Goal: Task Accomplishment & Management: Complete application form

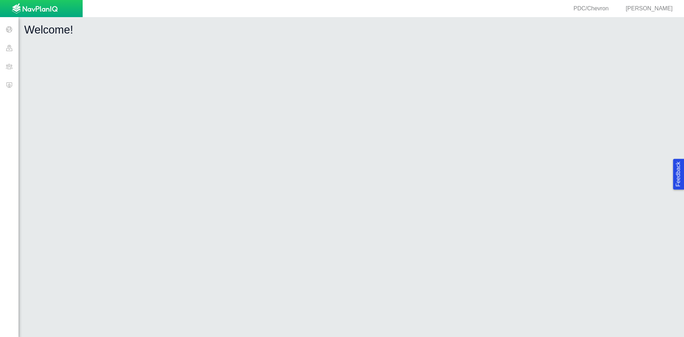
click at [9, 67] on span at bounding box center [9, 66] width 19 height 19
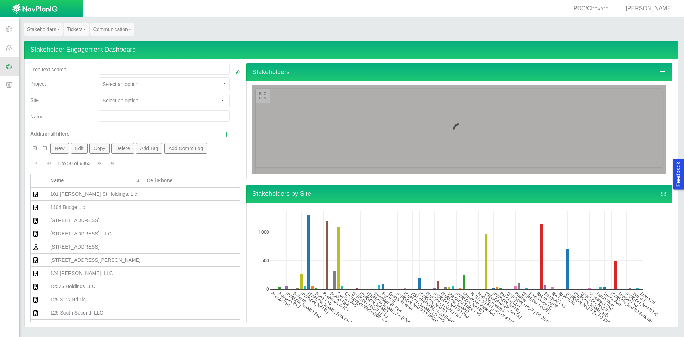
click at [124, 118] on input "text" at bounding box center [164, 115] width 131 height 11
click at [125, 117] on input "text" at bounding box center [164, 115] width 131 height 11
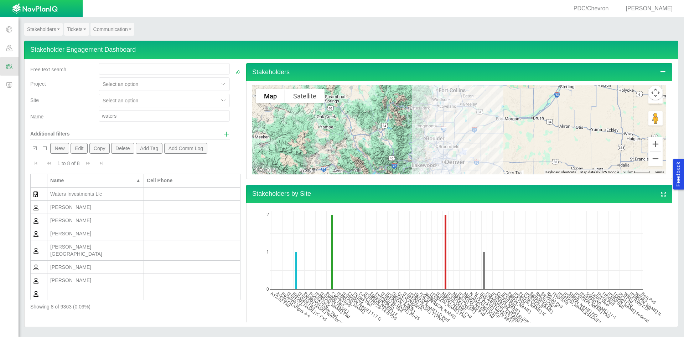
drag, startPoint x: 124, startPoint y: 119, endPoint x: 86, endPoint y: 117, distance: 38.2
click at [86, 117] on div "Name waters" at bounding box center [129, 117] width 205 height 14
type input "[PERSON_NAME]"
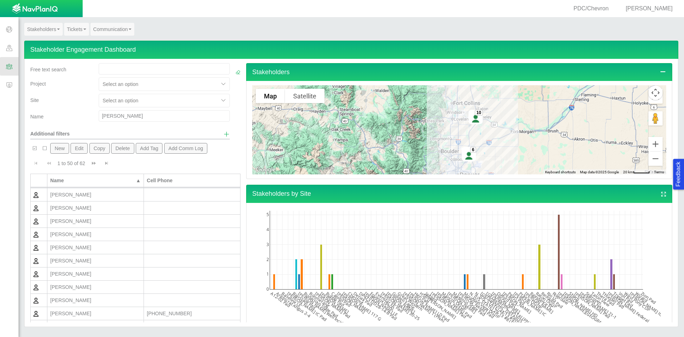
scroll to position [475, 0]
click at [65, 148] on button "New" at bounding box center [59, 148] width 19 height 11
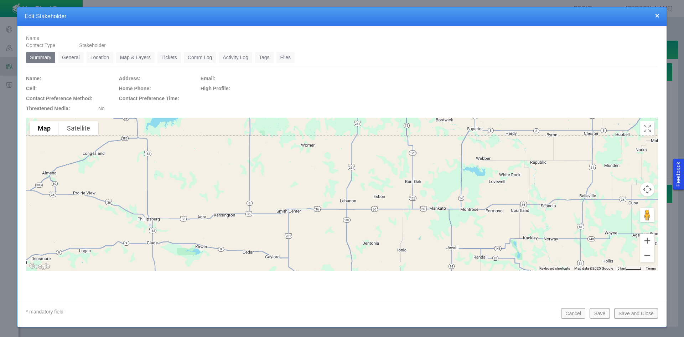
click at [73, 56] on link "General" at bounding box center [71, 57] width 26 height 11
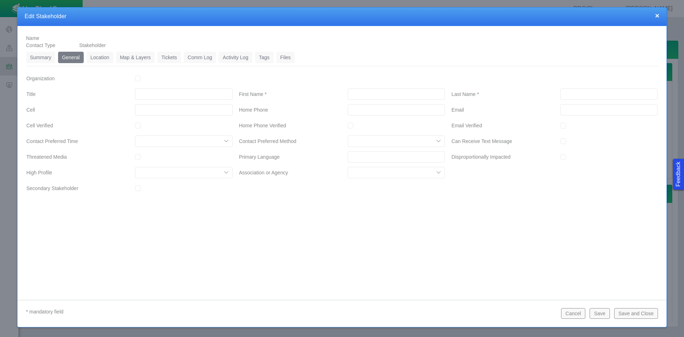
click at [380, 91] on input "First Name *" at bounding box center [396, 93] width 97 height 11
type input "[PERSON_NAME]"
type input "WATERS"
click at [204, 107] on input "___-___-____" at bounding box center [183, 109] width 97 height 11
type input "[PHONE_NUMBER]"
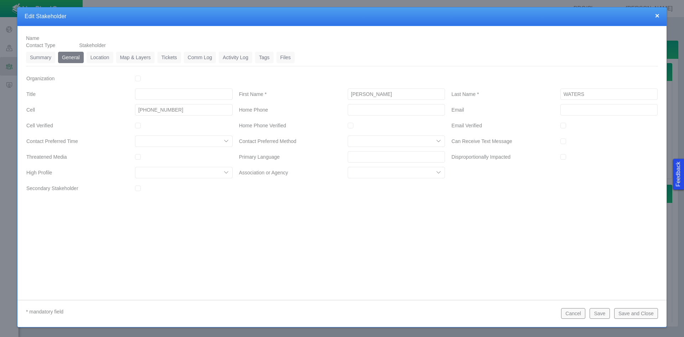
click at [95, 54] on link "Location" at bounding box center [100, 57] width 27 height 11
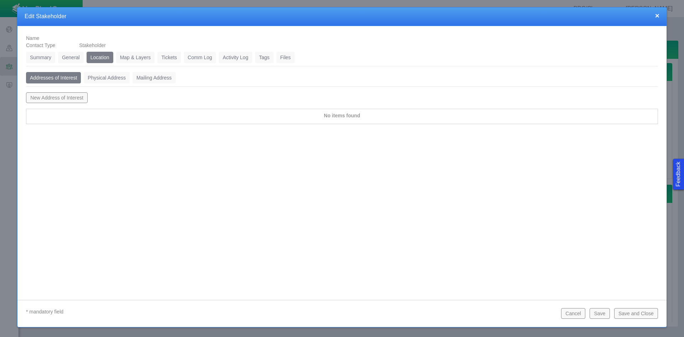
click at [35, 98] on button "New Address of Interest" at bounding box center [57, 97] width 62 height 11
type input "Address of Interest"
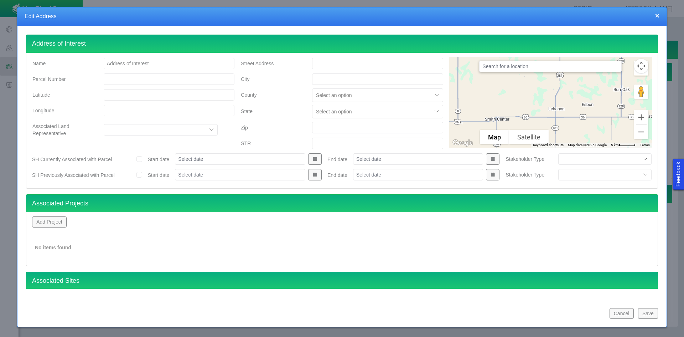
click at [328, 57] on div at bounding box center [377, 63] width 143 height 13
click at [331, 62] on input "Street Address" at bounding box center [377, 63] width 131 height 11
type input "[STREET_ADDRESS]"
type input "[GEOGRAPHIC_DATA]"
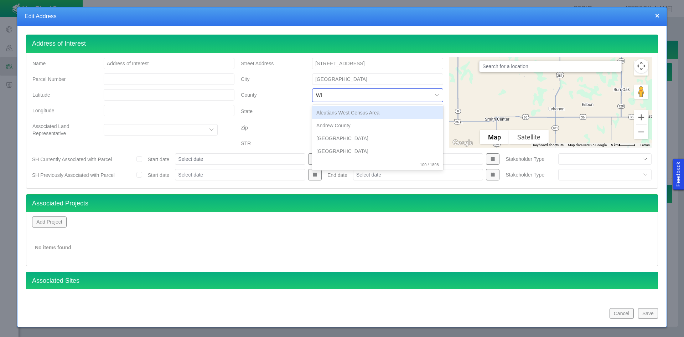
type input "WEL"
type input "WELD"
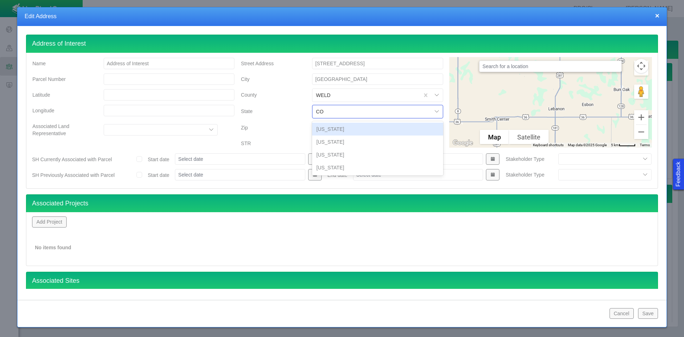
type input "COL"
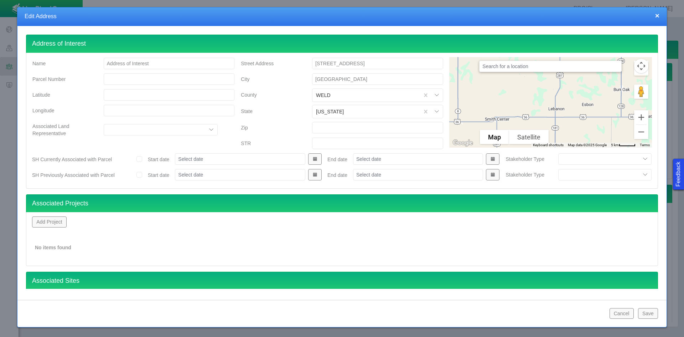
click at [55, 219] on button "Add Project" at bounding box center [49, 221] width 35 height 11
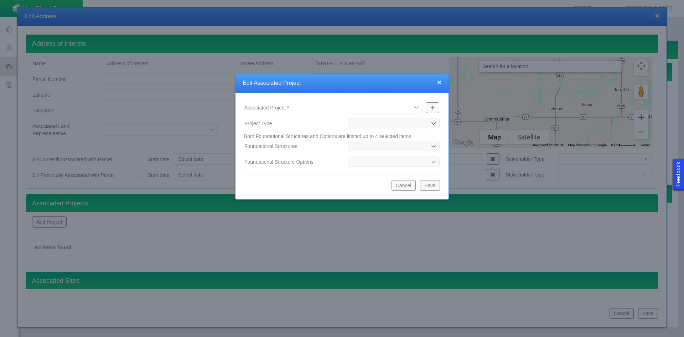
click at [367, 105] on select "[PERSON_NAME] Well Incident Brahman OGDP [GEOGRAPHIC_DATA] OGDP [GEOGRAPHIC_DAT…" at bounding box center [385, 107] width 75 height 11
click at [348, 102] on select "[PERSON_NAME] Well Incident Brahman OGDP [GEOGRAPHIC_DATA] OGDP [GEOGRAPHIC_DAT…" at bounding box center [385, 107] width 75 height 11
select select "48976645948102621"
type input "OGDP"
click at [431, 185] on button "Save" at bounding box center [430, 185] width 20 height 11
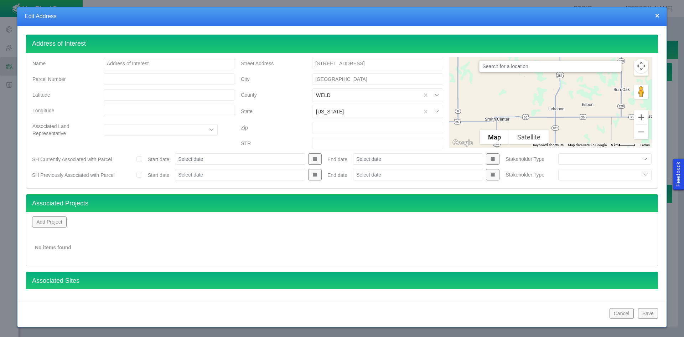
scroll to position [0, 0]
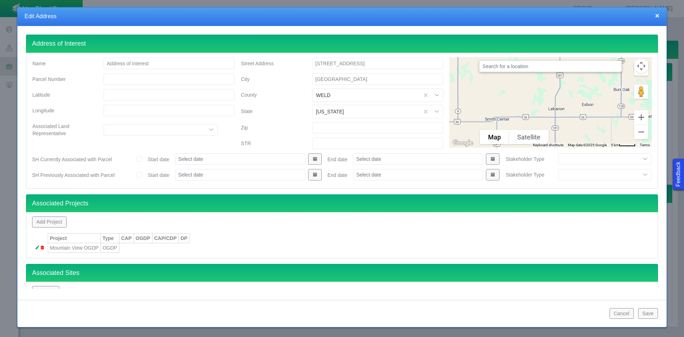
click at [653, 312] on button "Save" at bounding box center [648, 313] width 20 height 11
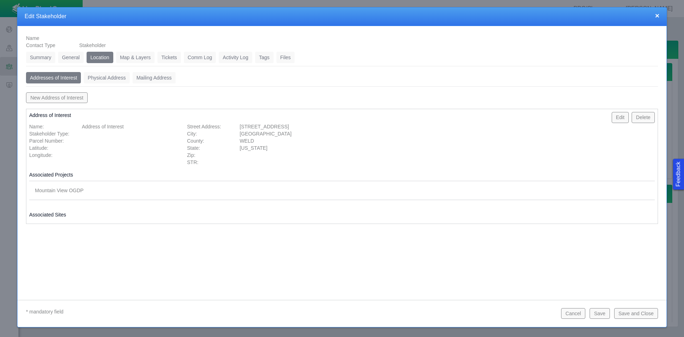
click at [600, 313] on button "Save" at bounding box center [600, 313] width 20 height 11
click at [177, 56] on link "Tickets" at bounding box center [170, 57] width 24 height 11
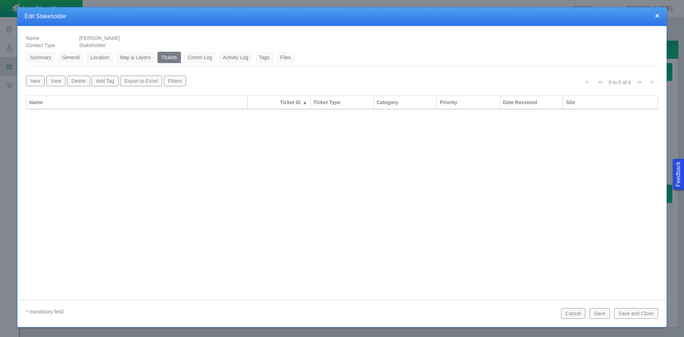
click at [38, 81] on button "New" at bounding box center [35, 81] width 19 height 11
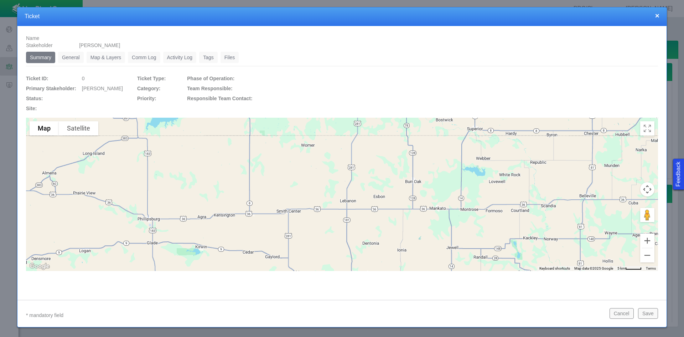
drag, startPoint x: 72, startPoint y: 55, endPoint x: 75, endPoint y: 58, distance: 3.8
click at [72, 55] on link "General" at bounding box center [71, 57] width 26 height 11
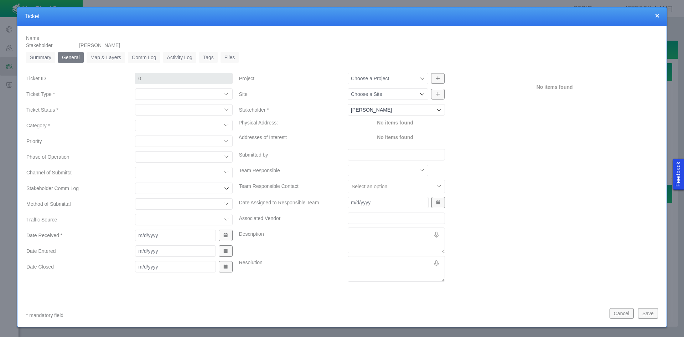
click at [157, 92] on select "Compliment Grievance Grievance Non-Op Information" at bounding box center [183, 93] width 97 height 11
click at [135, 88] on select "Compliment Grievance Grievance Non-Op Information" at bounding box center [183, 93] width 97 height 11
select select "149744687610124333"
click at [178, 109] on select "Closed (resolved) Closed (unreasonable) Closed (unresolved) Open (assigned) Ope…" at bounding box center [183, 109] width 97 height 11
select select "150870587516967431"
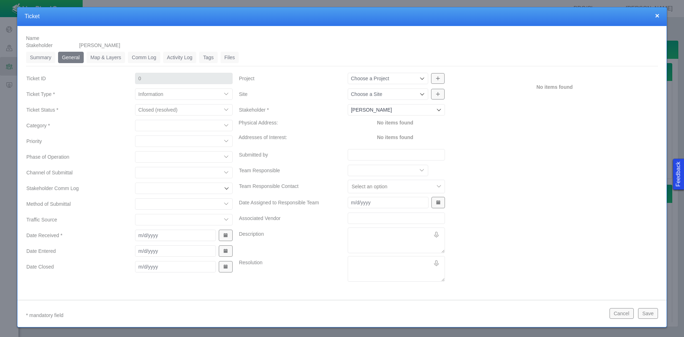
click at [135, 104] on select "Closed (resolved) Closed (unreasonable) Closed (unresolved) Open (assigned) Ope…" at bounding box center [183, 109] width 97 height 11
click at [180, 124] on select "Access Aesthetics Ag/Crops Air Quality Claims Clean-up/Remediation Communicatio…" at bounding box center [183, 125] width 97 height 11
select select "31806672368384637"
click at [135, 120] on select "Access Aesthetics Ag/Crops Air Quality Claims Clean-up/Remediation Communicatio…" at bounding box center [183, 125] width 97 height 11
click at [169, 140] on select "High Medium Low" at bounding box center [183, 140] width 97 height 11
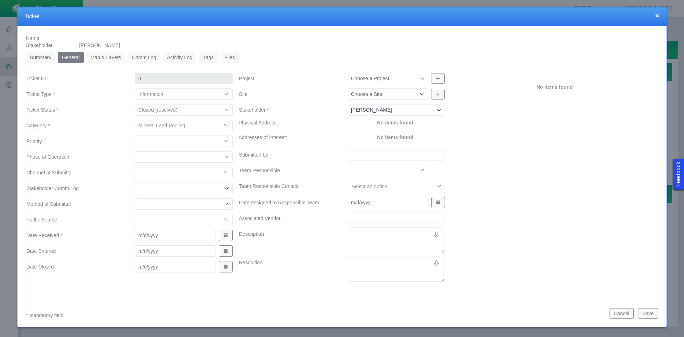
select select "Low"
click at [135, 135] on select "High Medium Low" at bounding box center [183, 140] width 97 height 11
click at [172, 158] on select "Completions Drilling Production Reclamation Planning/Permitting Workover P&A Un…" at bounding box center [183, 156] width 97 height 11
select select "92605267337849156"
click at [135, 151] on select "Completions Drilling Production Reclamation Planning/Permitting Workover P&A Un…" at bounding box center [183, 156] width 97 height 11
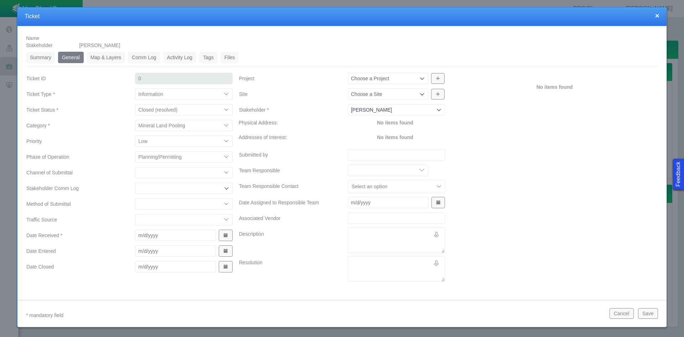
click at [166, 174] on select "ECMC Community Relations LGD Website/Microsite HSE Local Elected Official Surfa…" at bounding box center [183, 172] width 97 height 11
select select "81909218222848354"
click at [135, 167] on select "ECMC Community Relations LGD Website/Microsite HSE Local Elected Official Surfa…" at bounding box center [183, 172] width 97 height 11
click at [170, 202] on select "Email In Person Mail Phone" at bounding box center [183, 203] width 97 height 11
select select "155092712167575582"
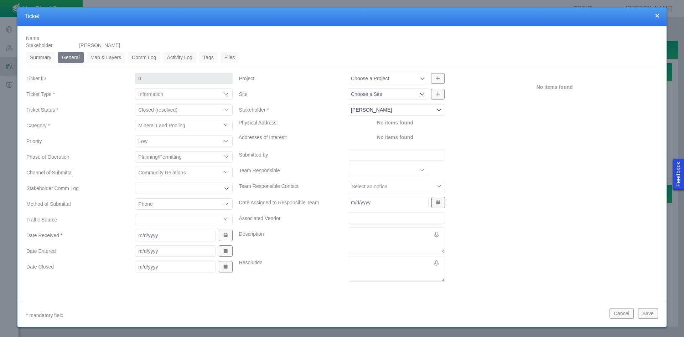
click at [135, 198] on select "Email In Person Mail Phone" at bounding box center [183, 203] width 97 height 11
click at [164, 218] on select "ECMC Proactive Engagement Local Government Website Courtesy Communication Commu…" at bounding box center [183, 219] width 97 height 11
click at [108, 214] on label "Traffic Source" at bounding box center [75, 219] width 109 height 13
click at [135, 214] on select "ECMC Proactive Engagement Local Government Website Courtesy Communication Commu…" at bounding box center [183, 219] width 97 height 11
click at [224, 231] on button "Show Date Picker" at bounding box center [226, 235] width 14 height 11
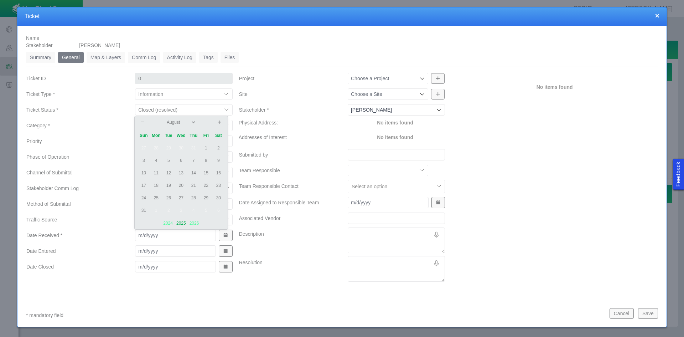
click at [158, 185] on td "18" at bounding box center [156, 185] width 12 height 12
type input "[DATE]"
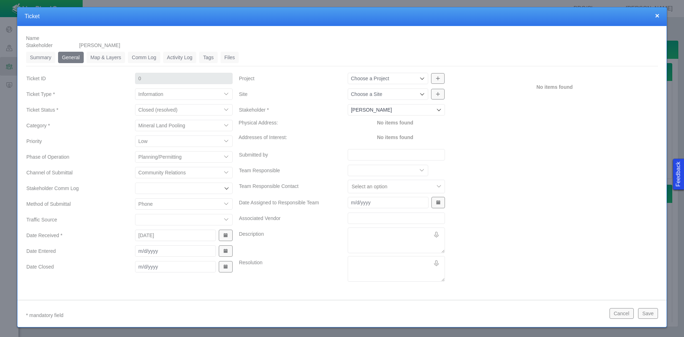
click at [223, 252] on span "Show Date Picker" at bounding box center [225, 250] width 5 height 5
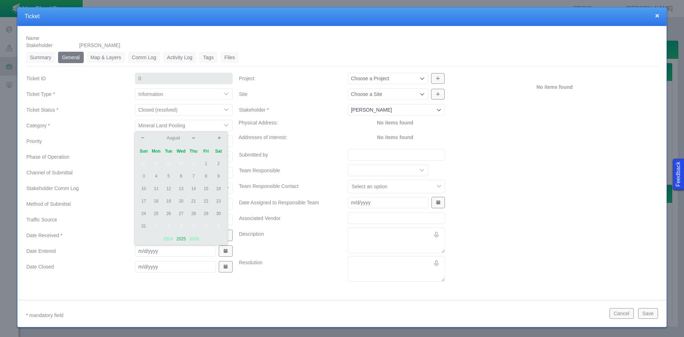
click at [194, 199] on td "21" at bounding box center [193, 201] width 12 height 12
type input "[DATE]"
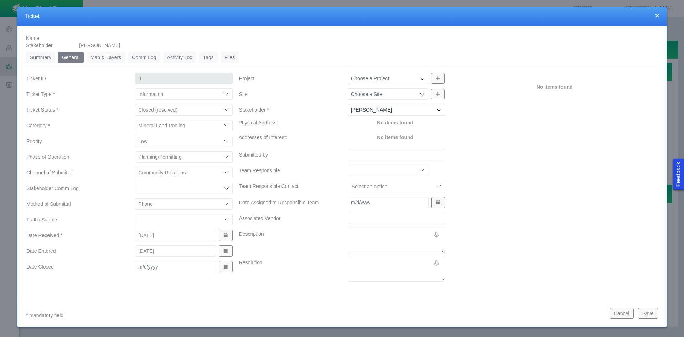
click at [230, 268] on div at bounding box center [183, 266] width 109 height 13
click at [226, 266] on span "Show Date Picker" at bounding box center [225, 266] width 5 height 5
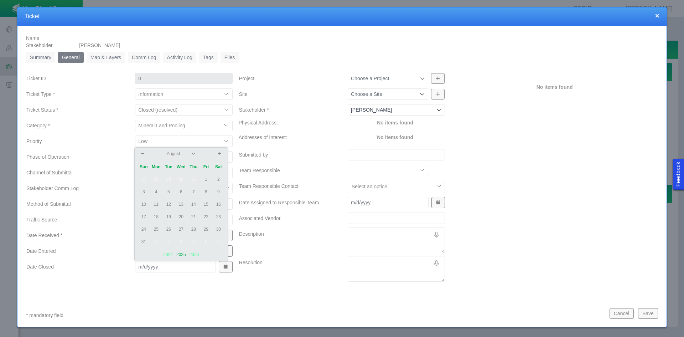
click at [192, 217] on td "21" at bounding box center [193, 217] width 12 height 12
type input "[DATE]"
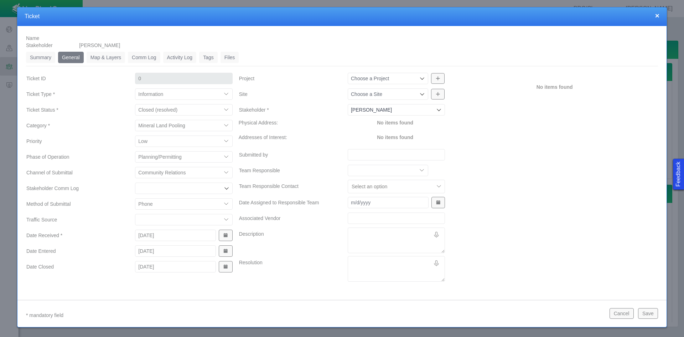
click at [394, 79] on input "Project" at bounding box center [384, 78] width 67 height 7
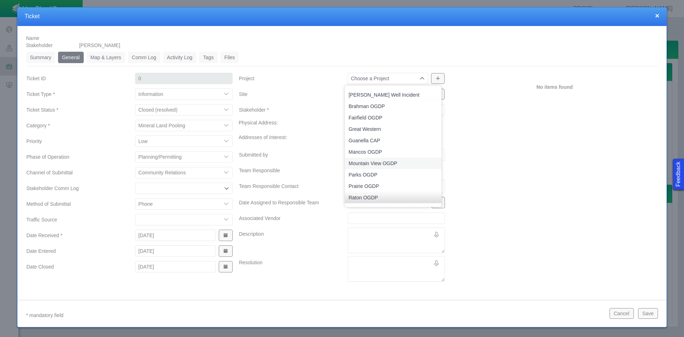
click at [406, 161] on span "Mountain View OGDP" at bounding box center [393, 163] width 89 height 7
type input "Mountain View OGDP"
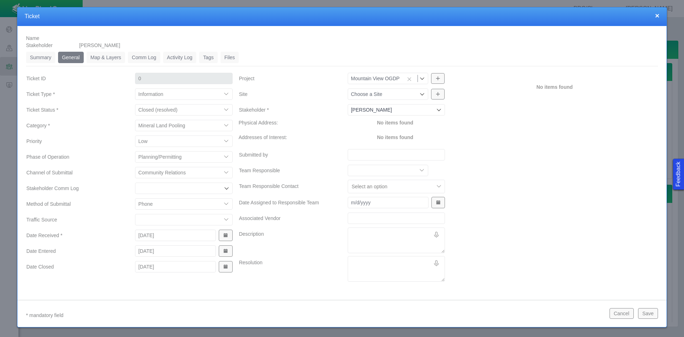
type input "1248"
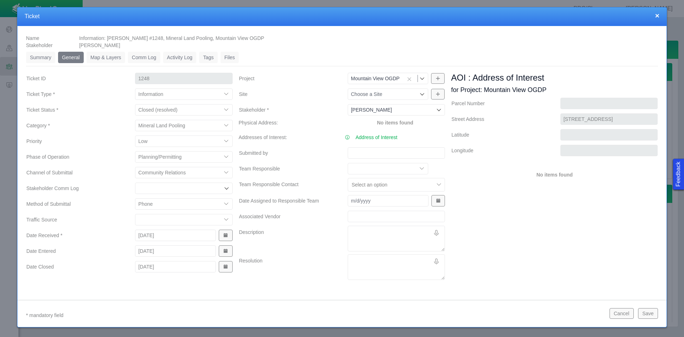
click at [372, 151] on input "Submitted by" at bounding box center [396, 152] width 97 height 11
type input "[PERSON_NAME]"
click at [362, 233] on textarea "Description" at bounding box center [396, 239] width 97 height 26
type textarea "x"
type textarea "C"
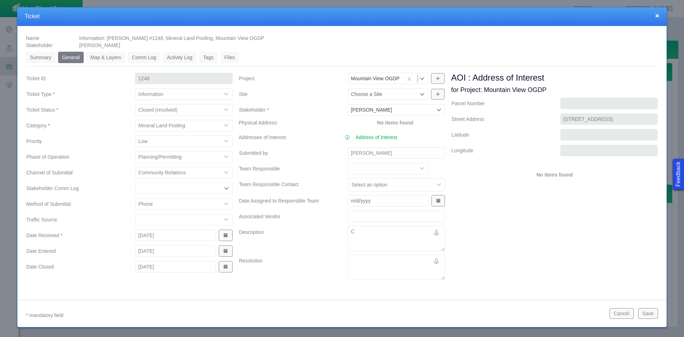
type textarea "x"
type textarea "Ca"
type textarea "x"
type textarea "Cal"
type textarea "x"
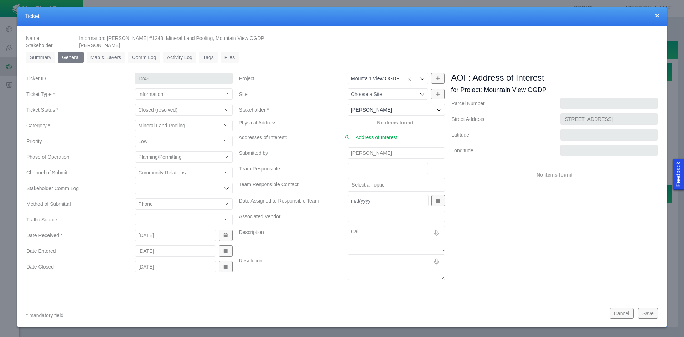
type textarea "Call"
type textarea "x"
type textarea "Calle"
type textarea "x"
type textarea "Called"
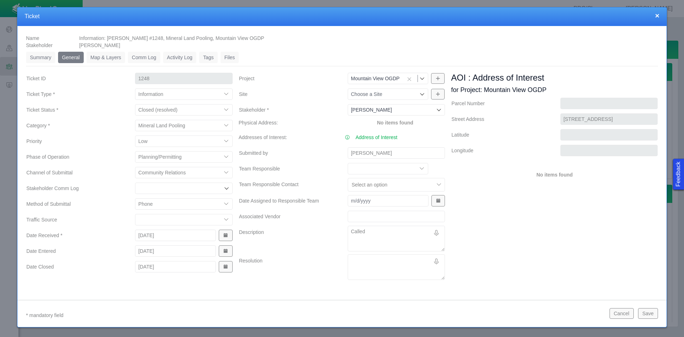
type textarea "x"
type textarea "Called"
type textarea "x"
type textarea "Called e"
type textarea "x"
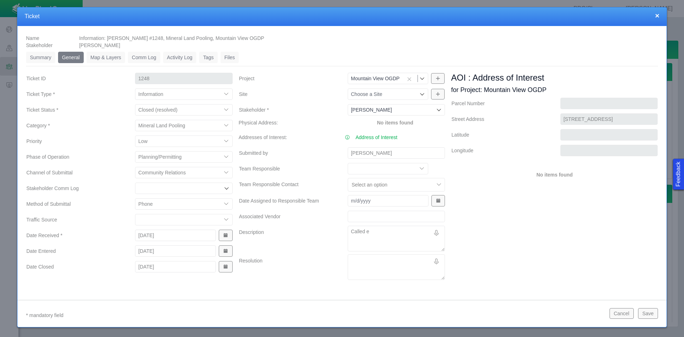
type textarea "Called"
type textarea "x"
type textarea "Called r"
type textarea "x"
type textarea "Called re"
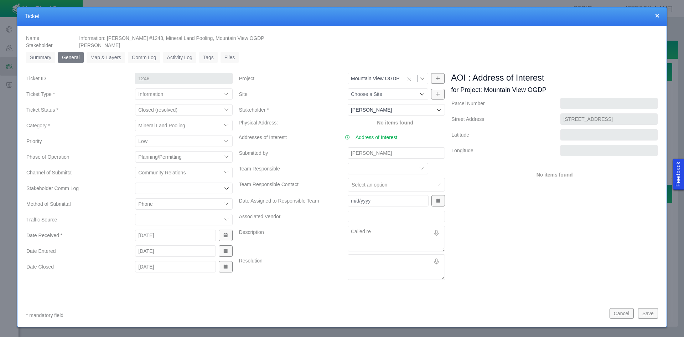
type textarea "x"
type textarea "Called reg"
type textarea "x"
type textarea "Called rega"
type textarea "x"
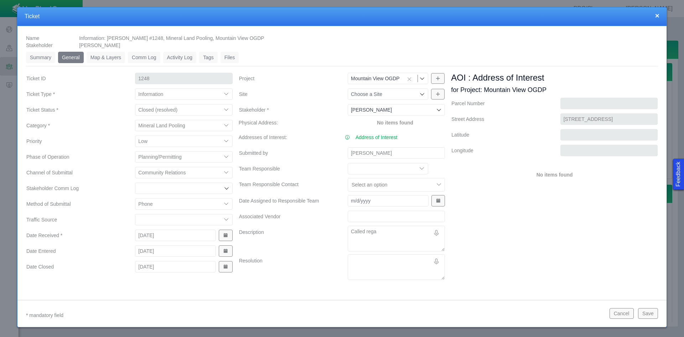
type textarea "Called regar"
type textarea "x"
type textarea "Called regard"
type textarea "x"
type textarea "Called regardi"
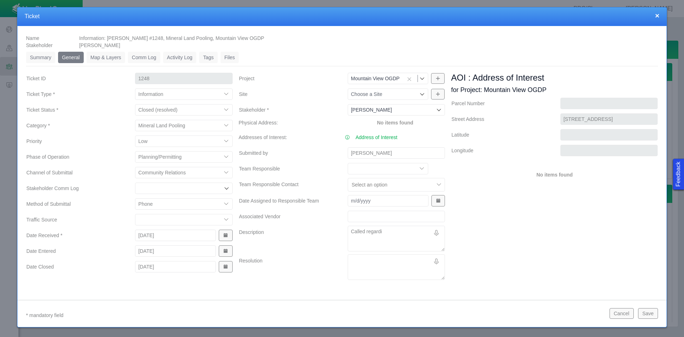
type textarea "x"
type textarea "Called regardin"
type textarea "x"
type textarea "Called regarding"
type textarea "x"
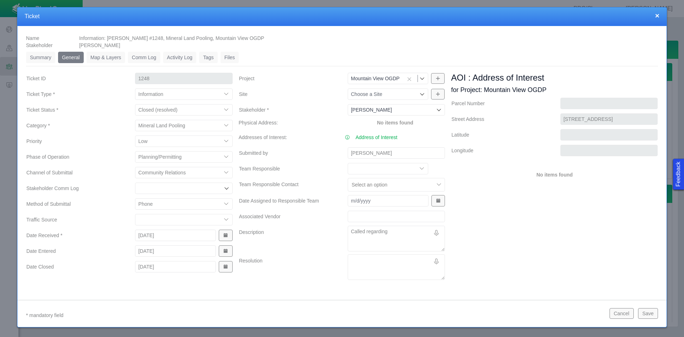
type textarea "Called regarding"
type textarea "x"
type textarea "Called regarding q"
type textarea "x"
type textarea "Called regarding qu"
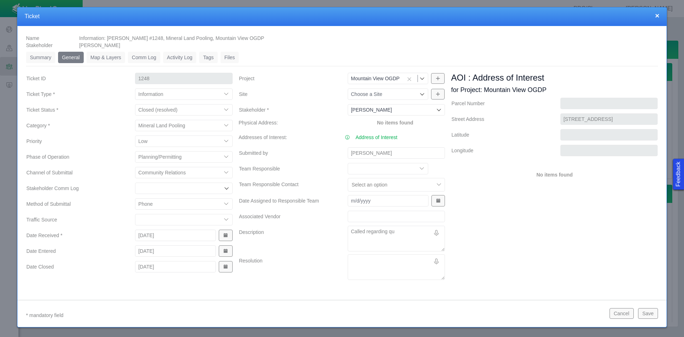
type textarea "x"
type textarea "Called regarding que"
type textarea "x"
type textarea "Called regarding ques"
type textarea "x"
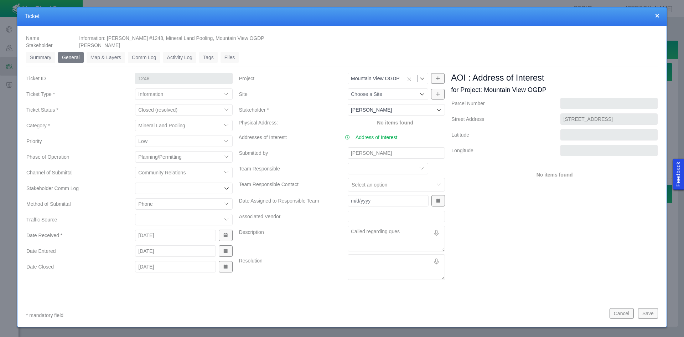
type textarea "Called regarding quest"
type textarea "x"
type textarea "Called regarding questi"
type textarea "x"
type textarea "Called regarding questio"
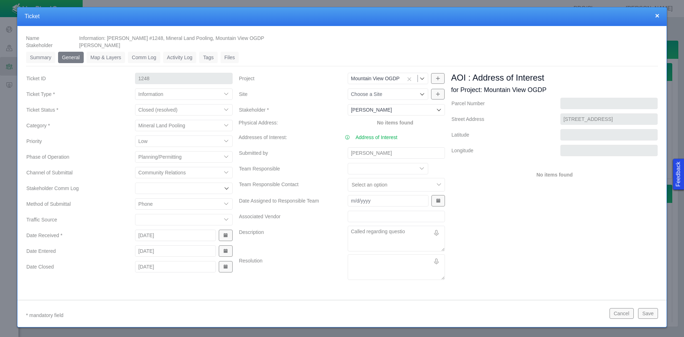
type textarea "x"
type textarea "Called regarding question"
type textarea "x"
type textarea "Called regarding questions"
type textarea "x"
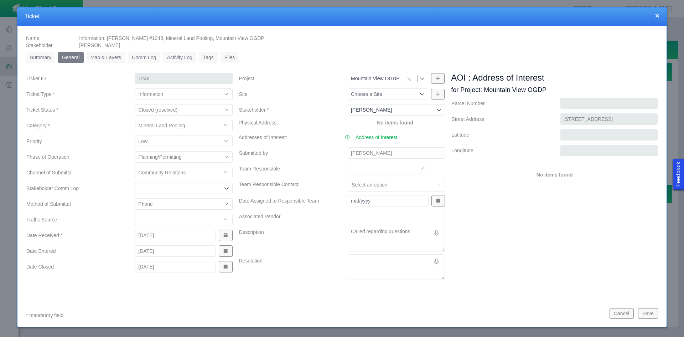
type textarea "Called regarding questions"
type textarea "x"
type textarea "Called regarding questions o"
type textarea "x"
type textarea "Called regarding questions on"
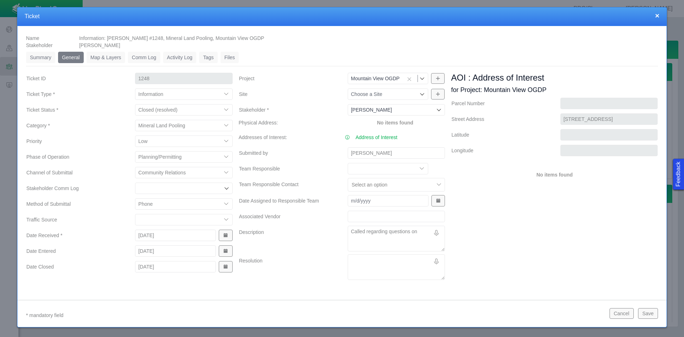
type textarea "x"
type textarea "Called regarding questions on"
type textarea "x"
type textarea "Called regarding questions on t"
type textarea "x"
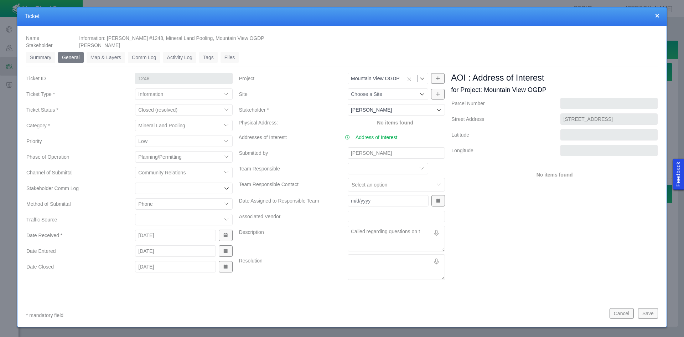
type textarea "Called regarding questions on th"
type textarea "x"
type textarea "Called regarding questions on the"
type textarea "x"
type textarea "Called regarding questions on the"
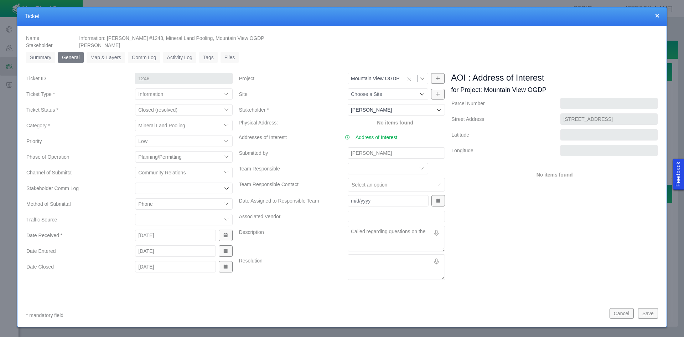
type textarea "x"
type textarea "Called regarding questions on the p"
type textarea "x"
type textarea "Called regarding questions on the pa"
type textarea "x"
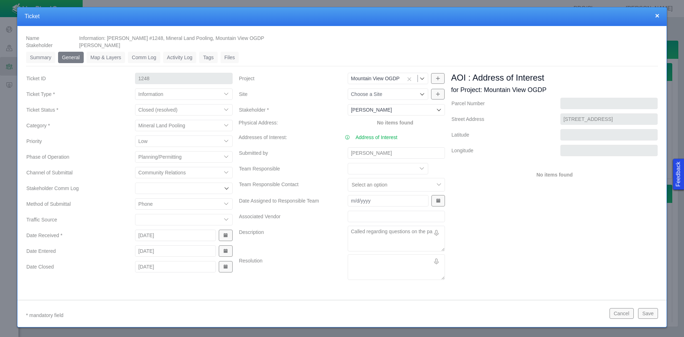
type textarea "Called regarding questions on the pap"
type textarea "x"
type textarea "Called regarding questions on the [PERSON_NAME]"
type textarea "x"
type textarea "Called regarding questions on the paper"
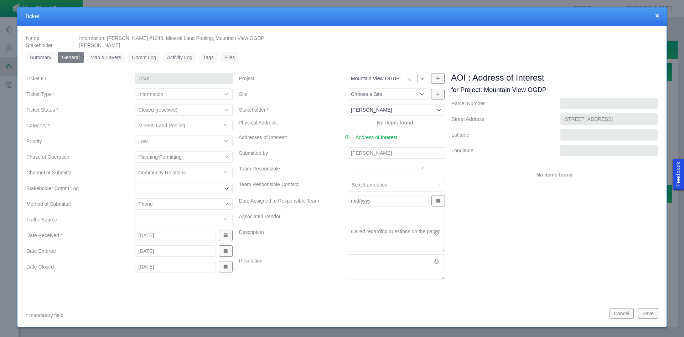
type textarea "x"
type textarea "Called regarding questions on the paper"
type textarea "x"
type textarea "Called regarding questions on the paper"
type textarea "x"
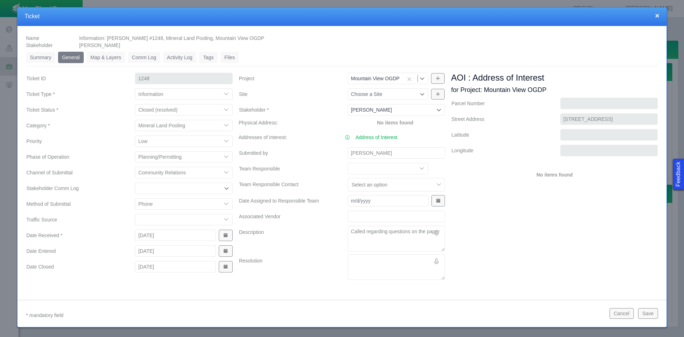
type textarea "Called regarding questions on the paperw"
type textarea "x"
type textarea "Called regarding questions on the paperwo"
type textarea "x"
type textarea "Called regarding questions on the paperwor"
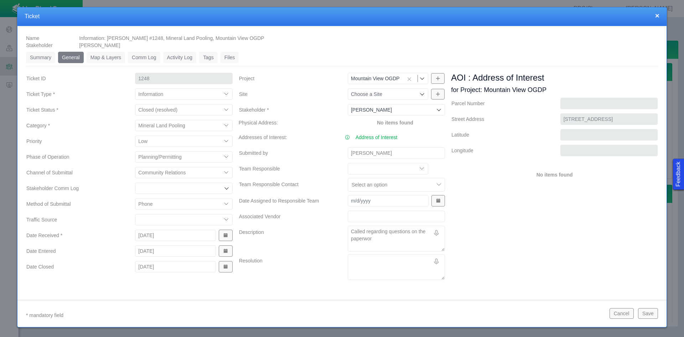
type textarea "x"
type textarea "Called regarding questions on the paperwork"
type textarea "x"
type textarea "Called regarding questions on the paperwork"
type textarea "x"
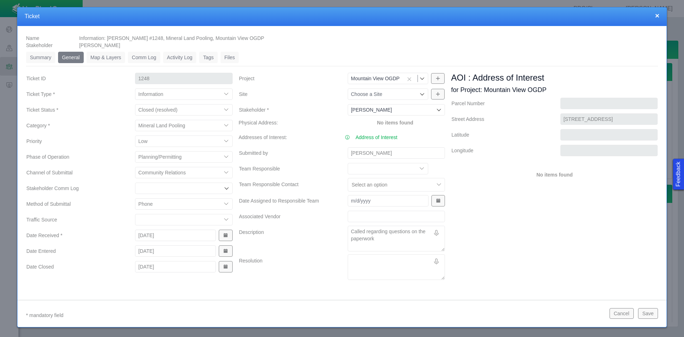
type textarea "Called regarding questions on the paperwork r"
type textarea "x"
type textarea "Called regarding questions on the paperwork re"
type textarea "x"
type textarea "Called regarding questions on the paperwork rec"
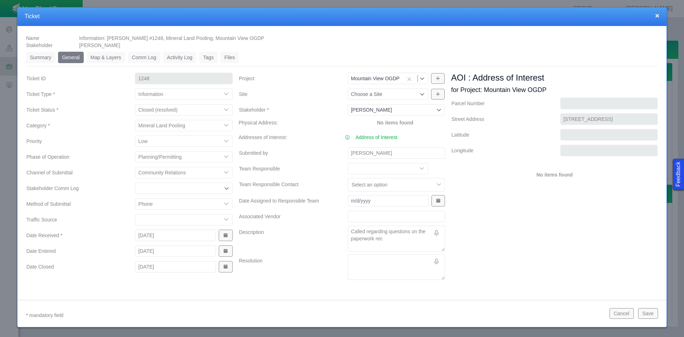
type textarea "x"
type textarea "Called regarding questions on the paperwork rece"
type textarea "x"
type textarea "Called regarding questions on the paperwork recei"
type textarea "x"
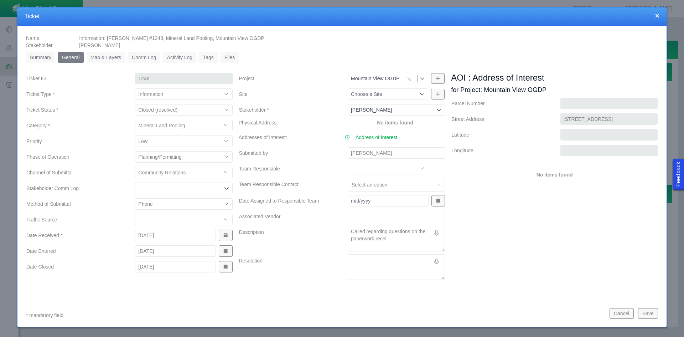
type textarea "Called regarding questions on the paperwork receiv"
type textarea "x"
type textarea "Called regarding questions on the paperwork receive"
type textarea "x"
type textarea "Called regarding questions on the paperwork received"
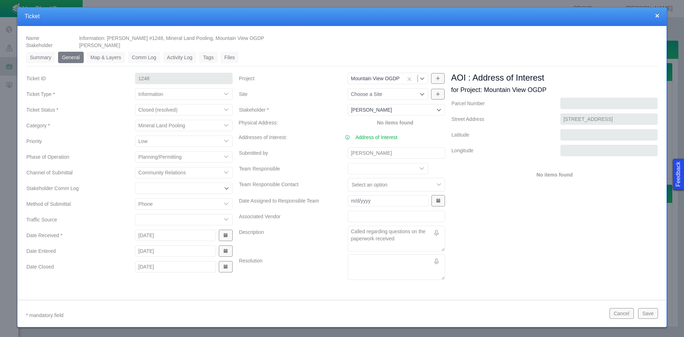
type textarea "x"
type textarea "Called regarding questions on the paperwork received"
type textarea "x"
type textarea "W"
type textarea "x"
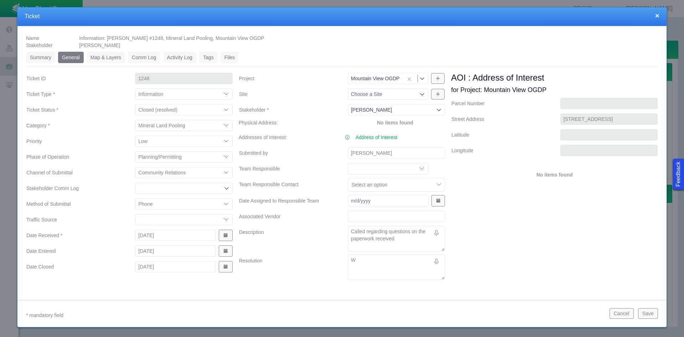
type textarea "We"
type textarea "x"
type textarea "We"
type textarea "x"
type textarea "We l"
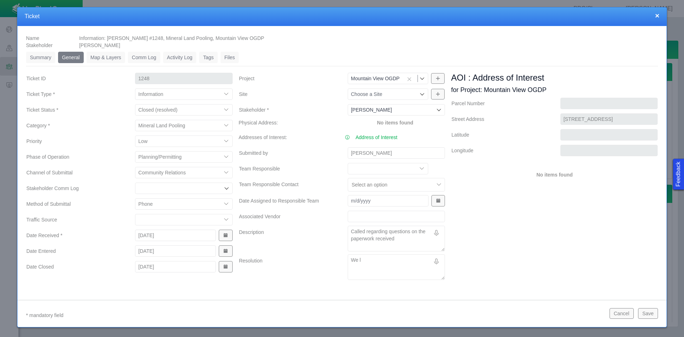
type textarea "x"
type textarea "We lo"
type textarea "x"
type textarea "We loo"
type textarea "x"
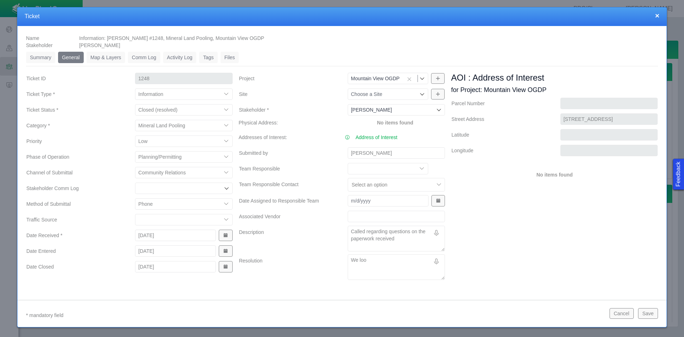
type textarea "We look"
type textarea "x"
type textarea "We looki"
type textarea "x"
type textarea "We look"
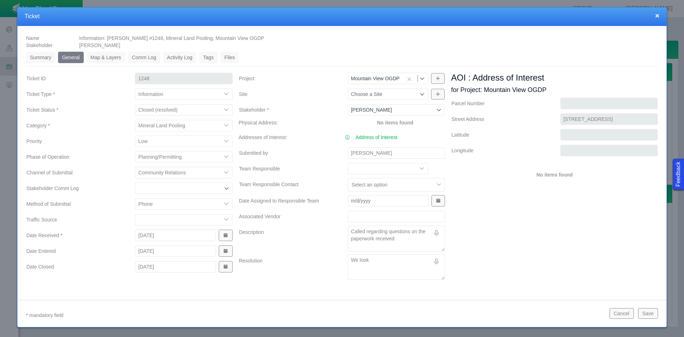
type textarea "x"
type textarea "We looke"
type textarea "x"
type textarea "We looked"
type textarea "x"
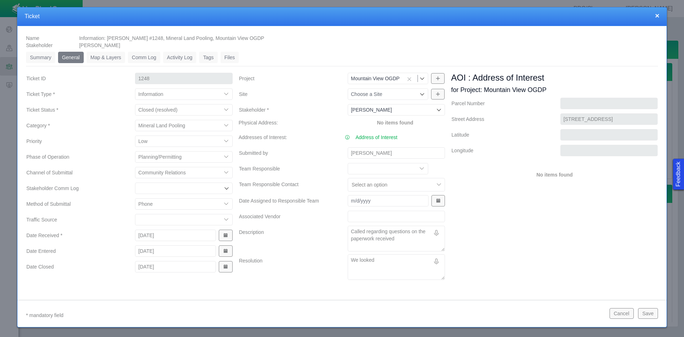
type textarea "We looked"
type textarea "x"
type textarea "We looked u"
type textarea "x"
type textarea "We looked up"
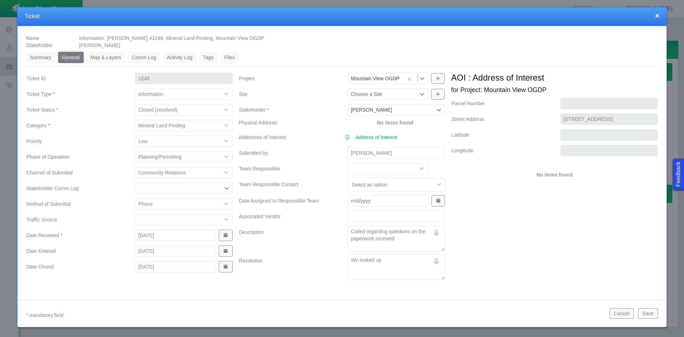
type textarea "x"
type textarea "We looked up"
type textarea "x"
type textarea "We looked up a"
type textarea "x"
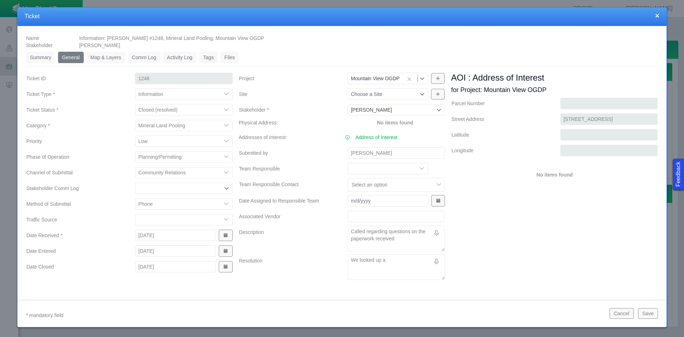
type textarea "We looked up a"
type textarea "x"
type textarea "We looked up a c"
type textarea "x"
type textarea "We looked up a co"
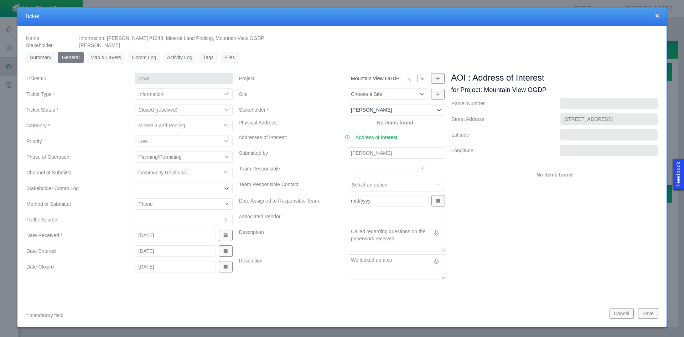
type textarea "x"
type textarea "We looked up a cou"
type textarea "x"
type textarea "We looked up a coup"
type textarea "x"
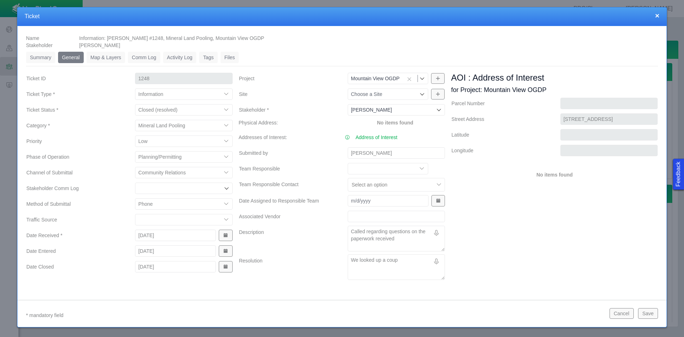
type textarea "We looked up a coupl"
type textarea "x"
type textarea "We looked up a couple"
type textarea "x"
type textarea "We looked up a couple"
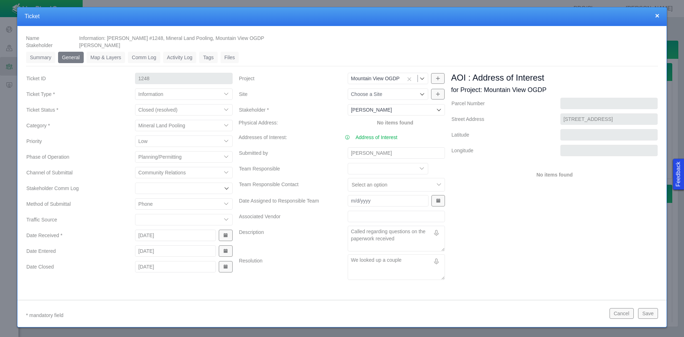
type textarea "x"
type textarea "We looked up a couple s"
type textarea "x"
type textarea "We looked up a couple"
type textarea "x"
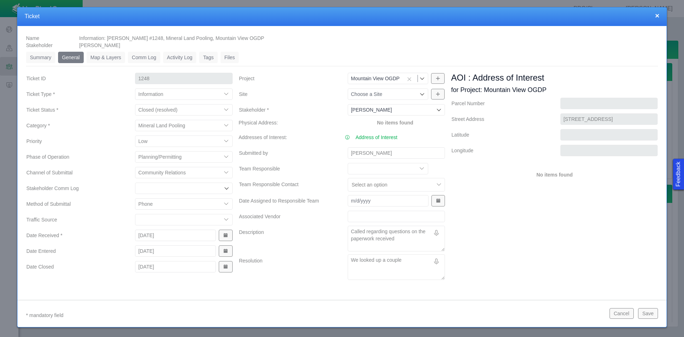
type textarea "We looked up a couple d"
type textarea "x"
type textarea "We looked up a couple di"
type textarea "x"
type textarea "We looked up a couple dif"
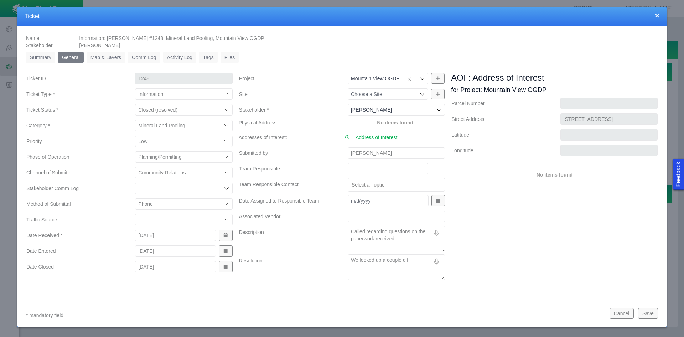
type textarea "x"
click at [644, 313] on button "Save" at bounding box center [648, 313] width 20 height 11
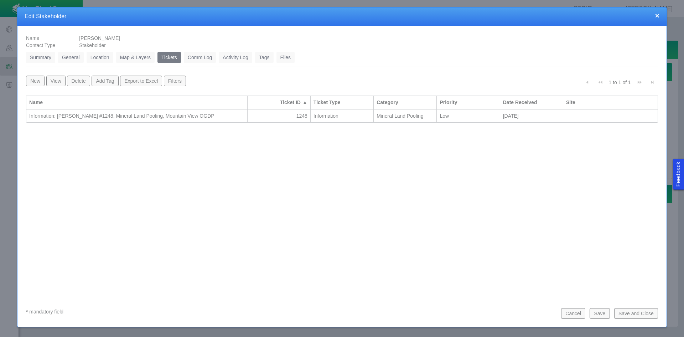
click at [644, 313] on button "Save and Close" at bounding box center [636, 313] width 44 height 11
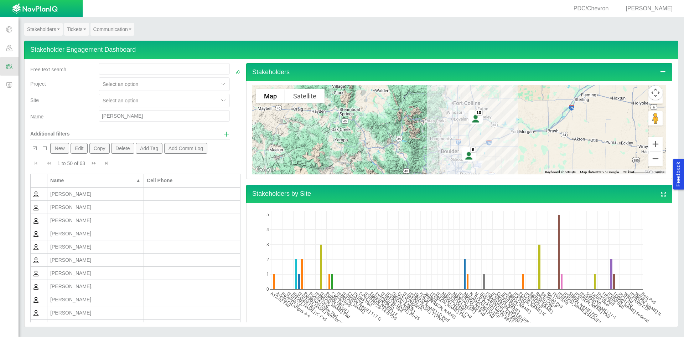
drag, startPoint x: 129, startPoint y: 117, endPoint x: 82, endPoint y: 114, distance: 47.2
click at [82, 114] on div "Name [PERSON_NAME]" at bounding box center [129, 117] width 205 height 14
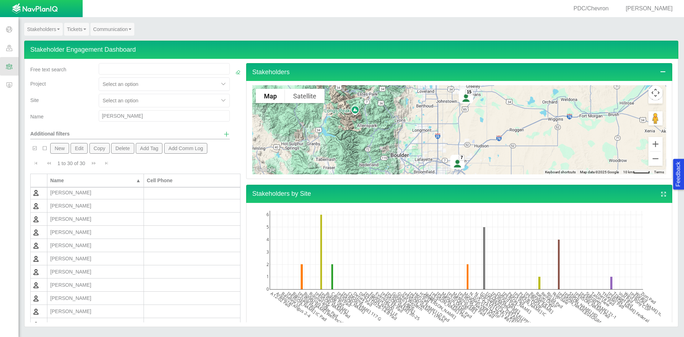
scroll to position [143, 0]
click at [86, 265] on div "[PERSON_NAME]" at bounding box center [95, 262] width 91 height 7
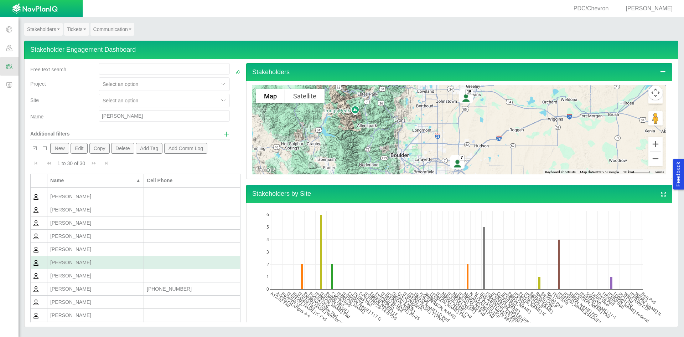
click at [86, 264] on div "[PERSON_NAME]" at bounding box center [95, 262] width 91 height 7
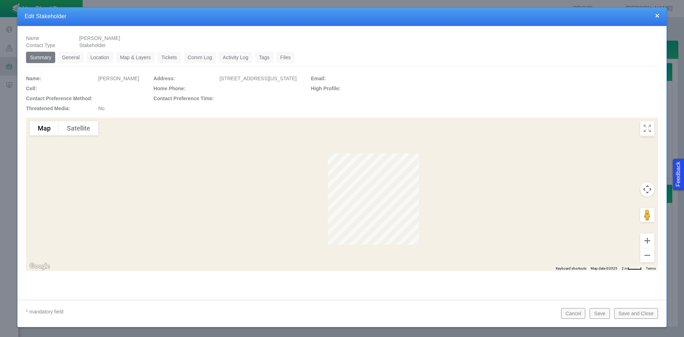
click at [79, 58] on link "General" at bounding box center [71, 57] width 26 height 11
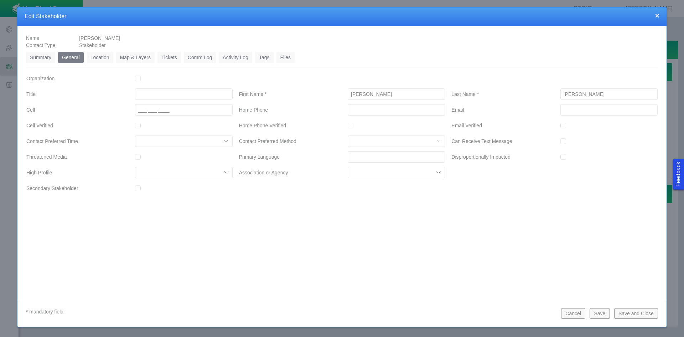
click at [220, 109] on input "___-___-____" at bounding box center [183, 109] width 97 height 11
click at [104, 60] on link "Location" at bounding box center [100, 57] width 27 height 11
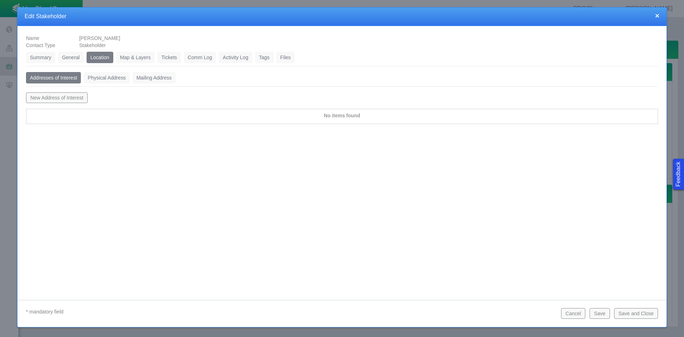
click at [104, 75] on link "Physical Address" at bounding box center [107, 77] width 46 height 11
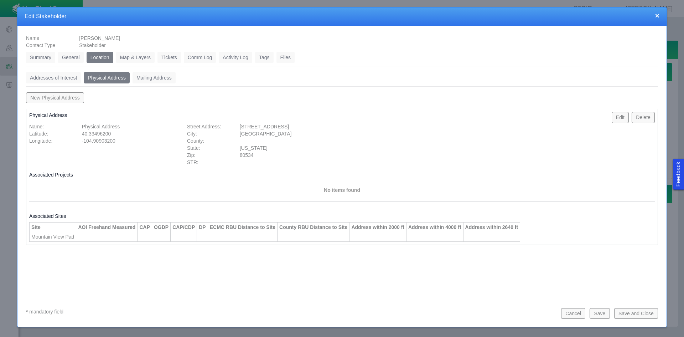
click at [620, 120] on button "Edit" at bounding box center [620, 117] width 17 height 11
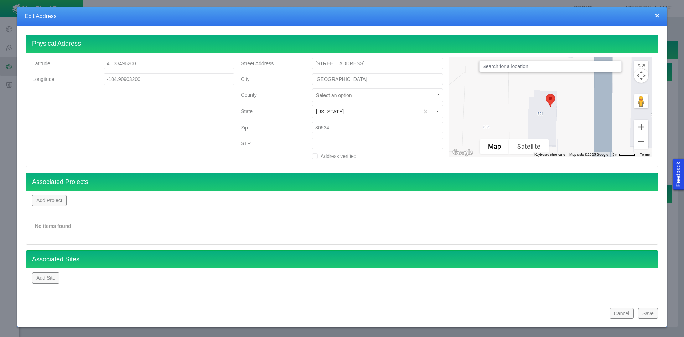
drag, startPoint x: 321, startPoint y: 62, endPoint x: 308, endPoint y: 62, distance: 12.8
click at [308, 62] on div "[STREET_ADDRESS]" at bounding box center [377, 63] width 143 height 13
click at [647, 310] on button "Save" at bounding box center [648, 313] width 20 height 11
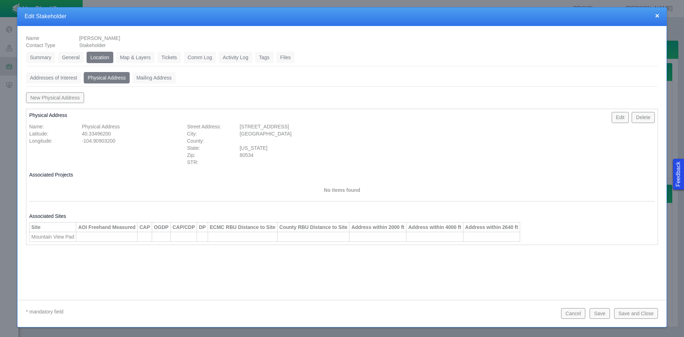
scroll to position [0, 0]
click at [607, 313] on button "Save" at bounding box center [600, 313] width 20 height 11
click at [172, 57] on link "Tickets" at bounding box center [170, 57] width 24 height 11
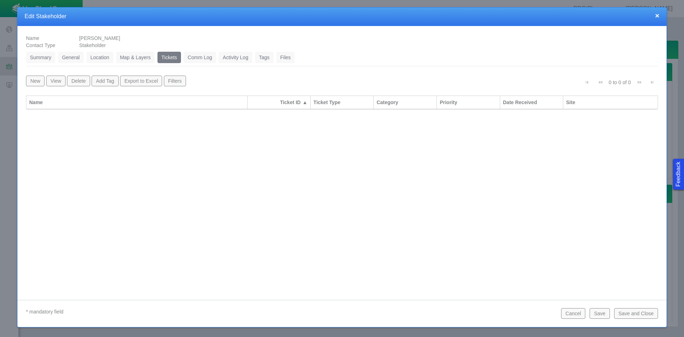
click at [33, 76] on button "New" at bounding box center [35, 81] width 19 height 11
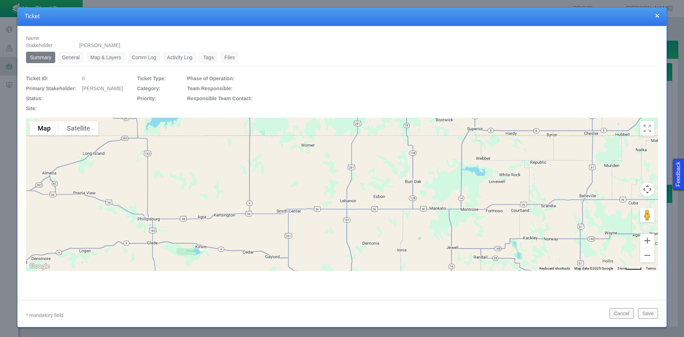
click at [74, 61] on link "General" at bounding box center [71, 57] width 26 height 11
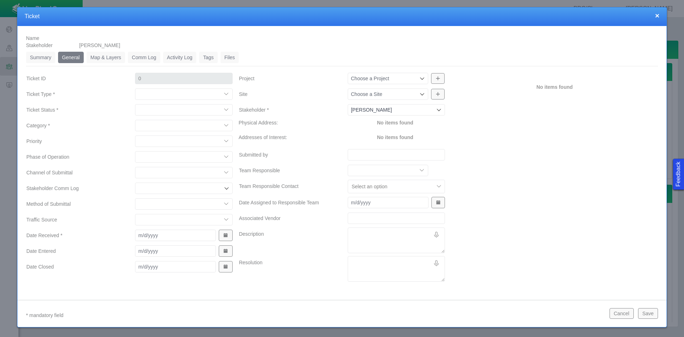
click at [178, 93] on select "Compliment Grievance Grievance Non-Op Information" at bounding box center [183, 93] width 97 height 11
click at [135, 88] on select "Compliment Grievance Grievance Non-Op Information" at bounding box center [183, 93] width 97 height 11
click at [156, 110] on select "Closed (resolved) Closed (unreasonable) Closed (unresolved) Open (assigned) Ope…" at bounding box center [183, 109] width 97 height 11
click at [135, 104] on select "Closed (resolved) Closed (unreasonable) Closed (unresolved) Open (assigned) Ope…" at bounding box center [183, 109] width 97 height 11
click at [155, 125] on select "Access Aesthetics Ag/Crops Air Quality Claims Clean-up/Remediation Communicatio…" at bounding box center [183, 125] width 97 height 11
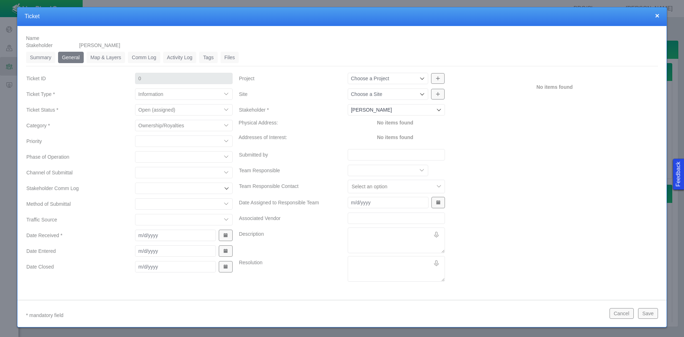
click at [135, 120] on select "Access Aesthetics Ag/Crops Air Quality Claims Clean-up/Remediation Communicatio…" at bounding box center [183, 125] width 97 height 11
click at [146, 141] on select "High Medium Low" at bounding box center [183, 140] width 97 height 11
click at [135, 135] on select "High Medium Low" at bounding box center [183, 140] width 97 height 11
click at [144, 157] on select "Completions Drilling Production Reclamation Planning/Permitting Workover P&A Un…" at bounding box center [183, 156] width 97 height 11
click at [135, 151] on select "Completions Drilling Production Reclamation Planning/Permitting Workover P&A Un…" at bounding box center [183, 156] width 97 height 11
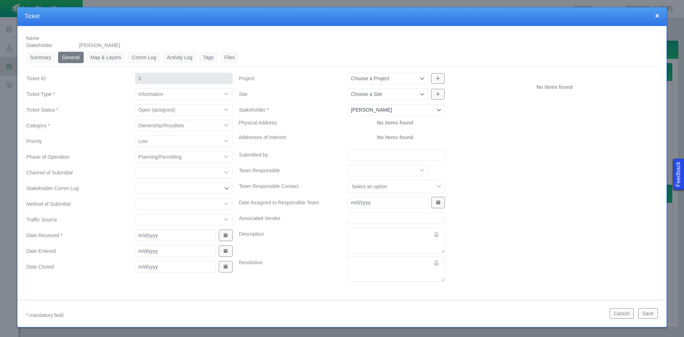
click at [151, 175] on select "ECMC Community Relations LGD Website/Microsite HSE Local Elected Official Surfa…" at bounding box center [183, 172] width 97 height 11
click at [135, 167] on select "ECMC Community Relations LGD Website/Microsite HSE Local Elected Official Surfa…" at bounding box center [183, 172] width 97 height 11
click at [148, 188] on input "Stakeholder Comm Log" at bounding box center [180, 188] width 84 height 7
click at [111, 197] on label "Method of Submittal" at bounding box center [75, 203] width 109 height 13
click at [135, 198] on select "Email In Person Mail Phone" at bounding box center [183, 203] width 97 height 11
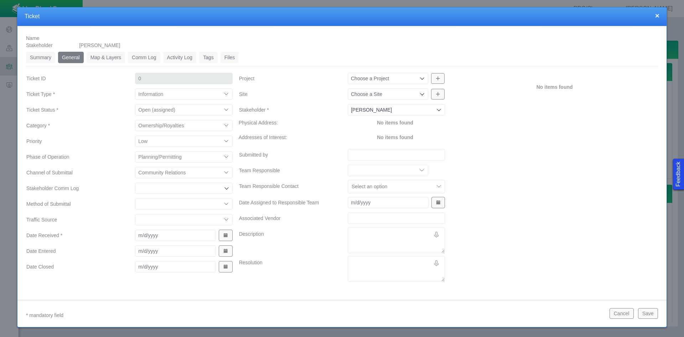
click at [144, 205] on select "Email In Person Mail Phone" at bounding box center [183, 203] width 97 height 11
click at [135, 198] on select "Email In Person Mail Phone" at bounding box center [183, 203] width 97 height 11
click at [223, 236] on span "Show Date Picker" at bounding box center [225, 235] width 5 height 5
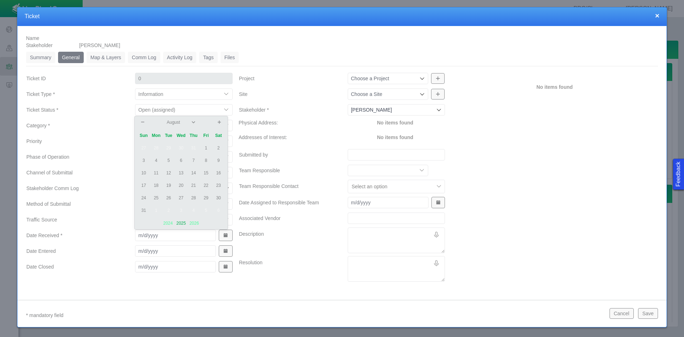
click at [186, 187] on td "20" at bounding box center [181, 185] width 12 height 12
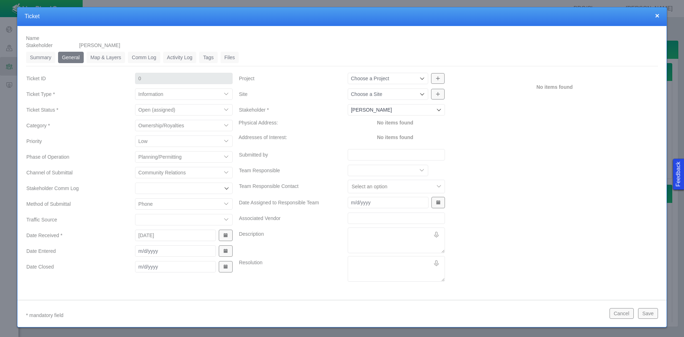
click at [227, 250] on button "Show Date Picker" at bounding box center [226, 250] width 14 height 11
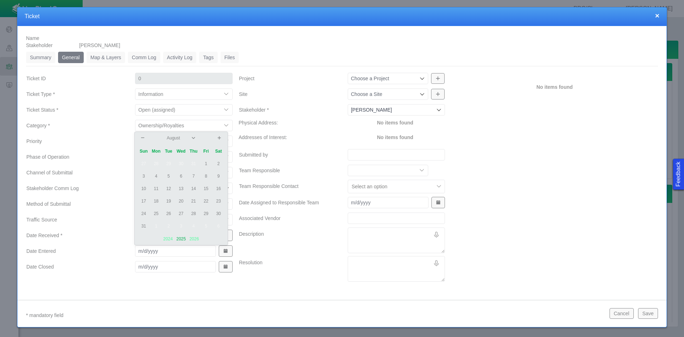
click at [196, 201] on td "21" at bounding box center [193, 201] width 12 height 12
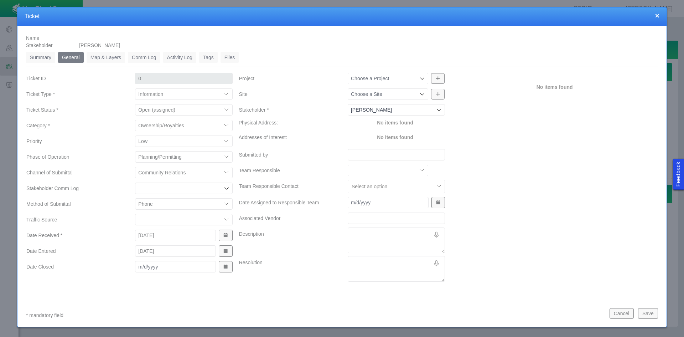
click at [221, 270] on button "Show Date Picker" at bounding box center [226, 266] width 14 height 11
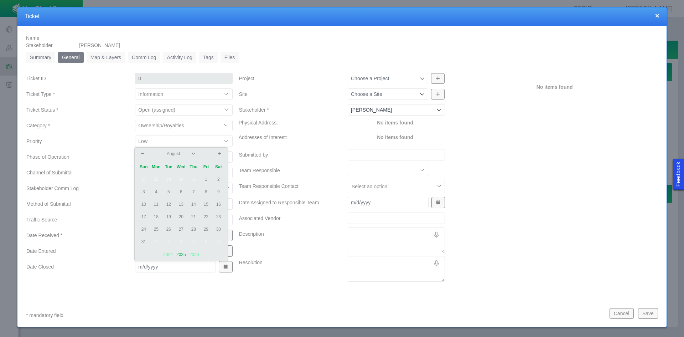
click at [292, 263] on label "Resolution" at bounding box center [287, 269] width 109 height 26
click at [348, 263] on textarea "Resolution" at bounding box center [396, 269] width 97 height 26
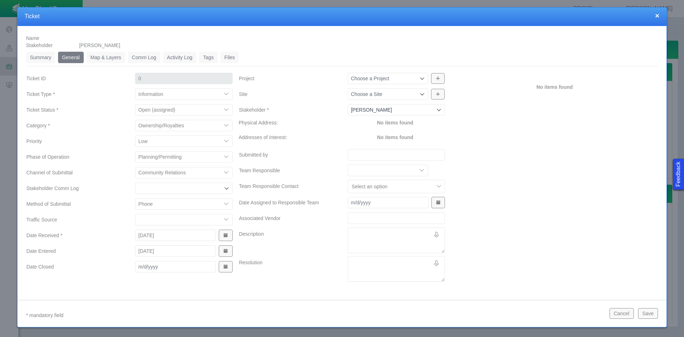
click at [365, 154] on input "Submitted by" at bounding box center [396, 154] width 97 height 11
click at [364, 233] on textarea "Description" at bounding box center [396, 240] width 97 height 26
click at [648, 315] on button "Save" at bounding box center [648, 313] width 20 height 11
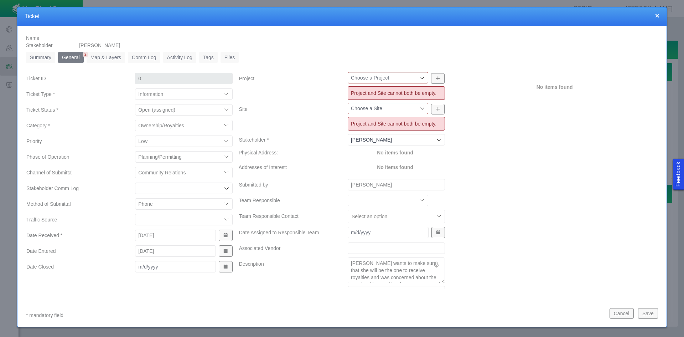
click at [419, 80] on icon at bounding box center [422, 78] width 6 height 6
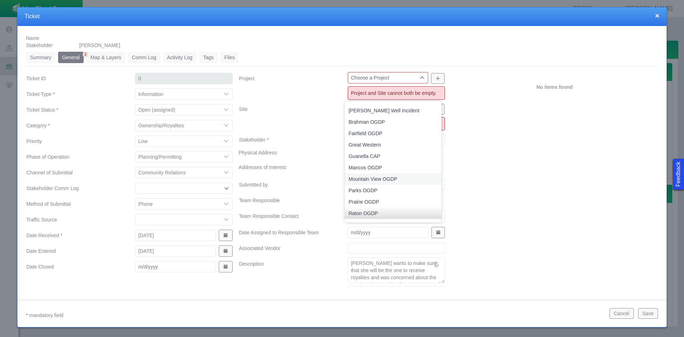
click at [404, 176] on span "Mountain View OGDP" at bounding box center [393, 178] width 89 height 7
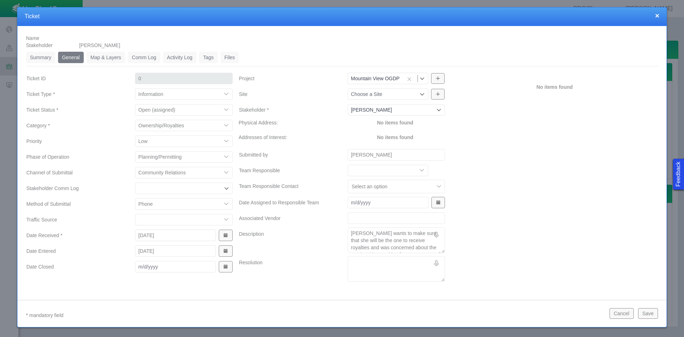
click at [656, 310] on button "Save" at bounding box center [648, 313] width 20 height 11
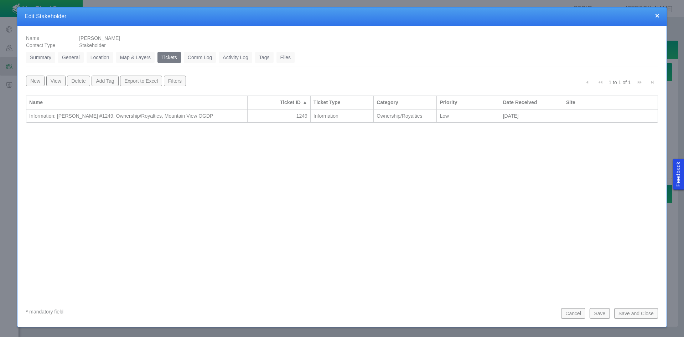
click at [634, 313] on button "Save and Close" at bounding box center [636, 313] width 44 height 11
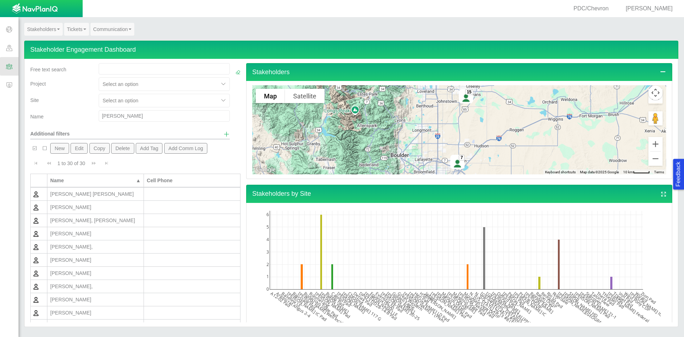
drag, startPoint x: 119, startPoint y: 117, endPoint x: 82, endPoint y: 116, distance: 37.8
click at [82, 116] on div "Name [PERSON_NAME]" at bounding box center [129, 117] width 205 height 14
